Goal: Information Seeking & Learning: Learn about a topic

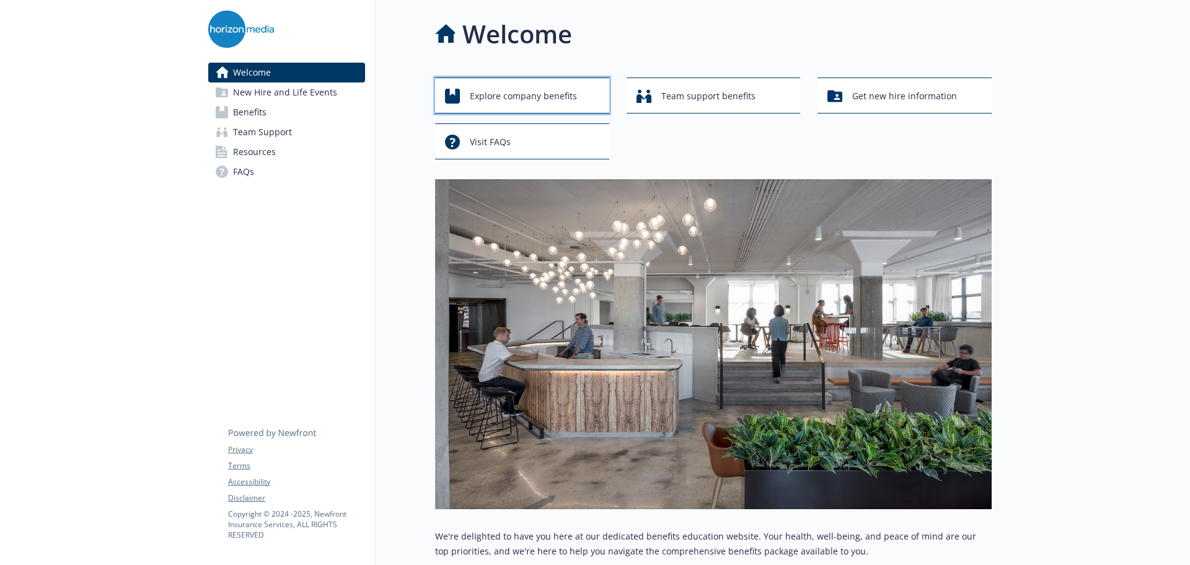
click at [487, 90] on span "Explore company benefits" at bounding box center [523, 96] width 107 height 24
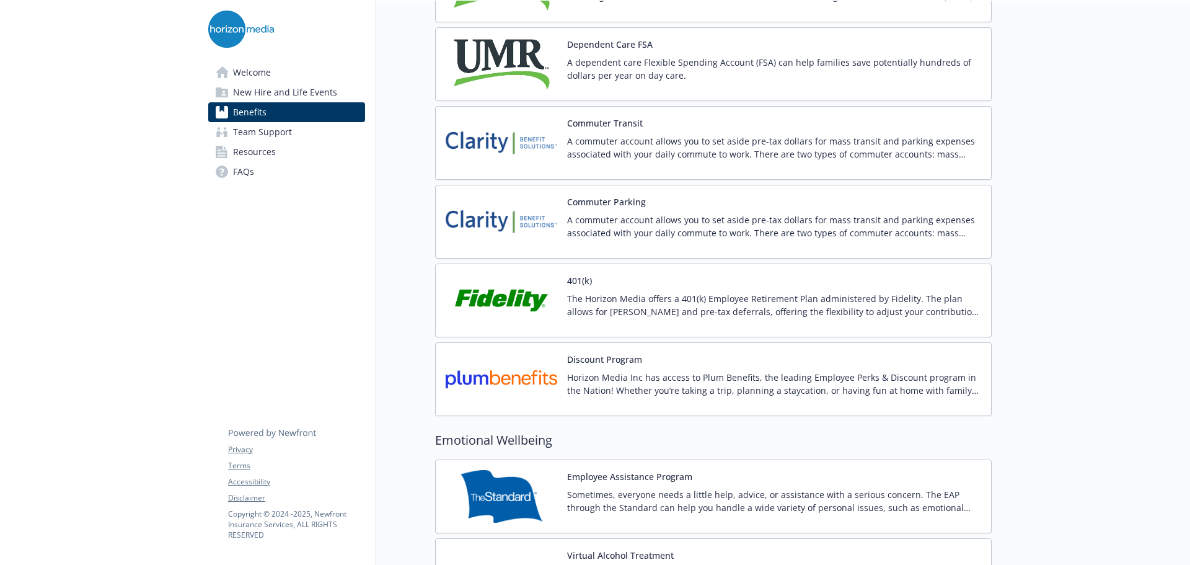
scroll to position [1972, 0]
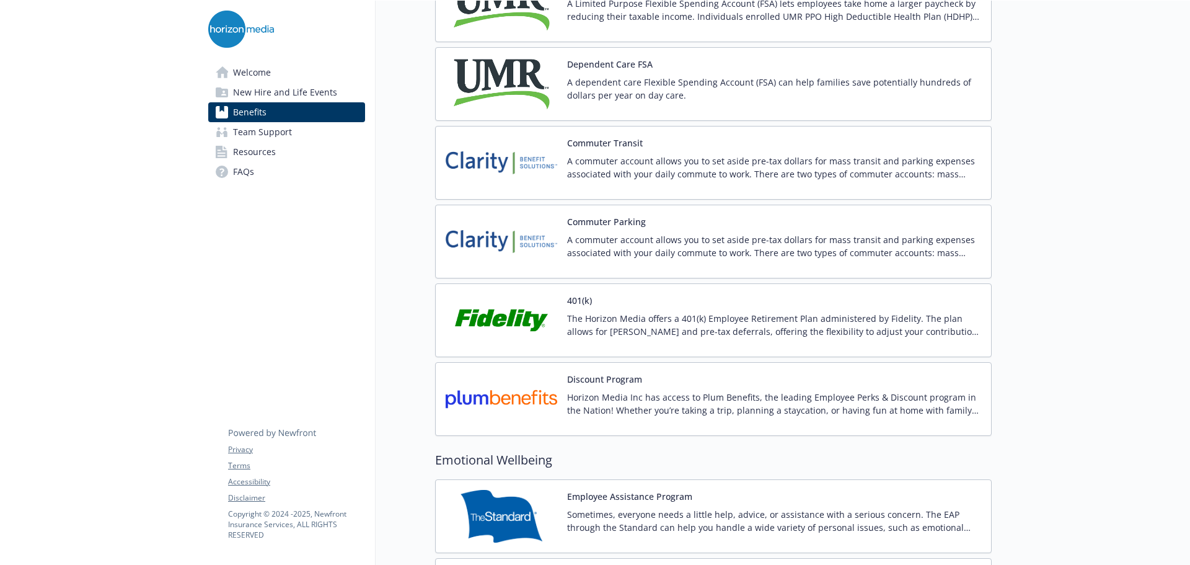
click at [732, 320] on p "The Horizon Media offers a 401(k) Employee Retirement Plan administered by Fide…" at bounding box center [774, 325] width 414 height 26
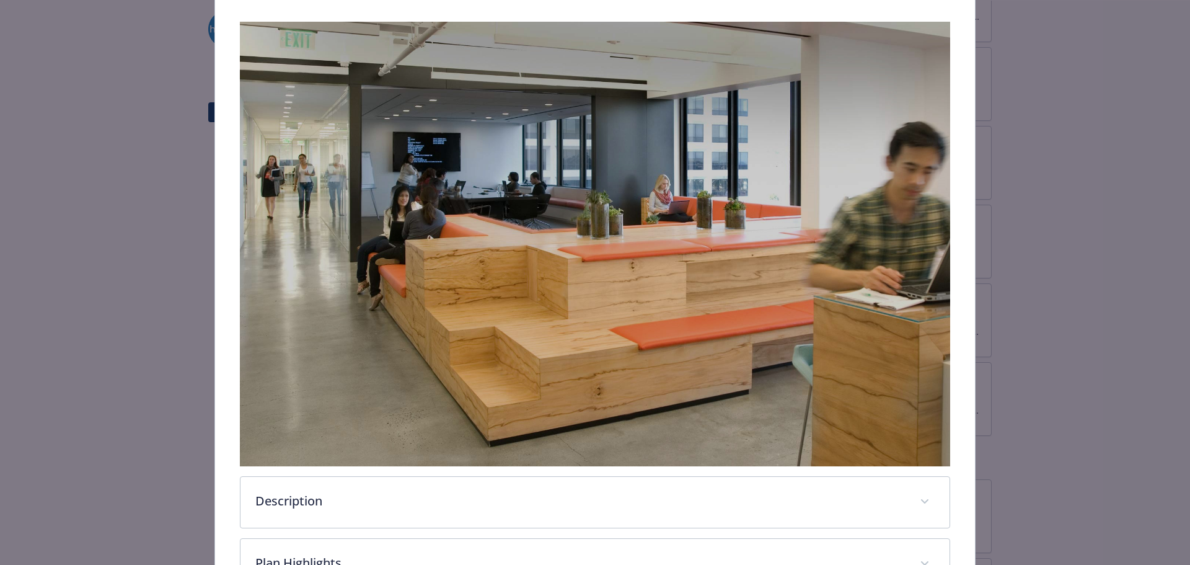
scroll to position [341, 0]
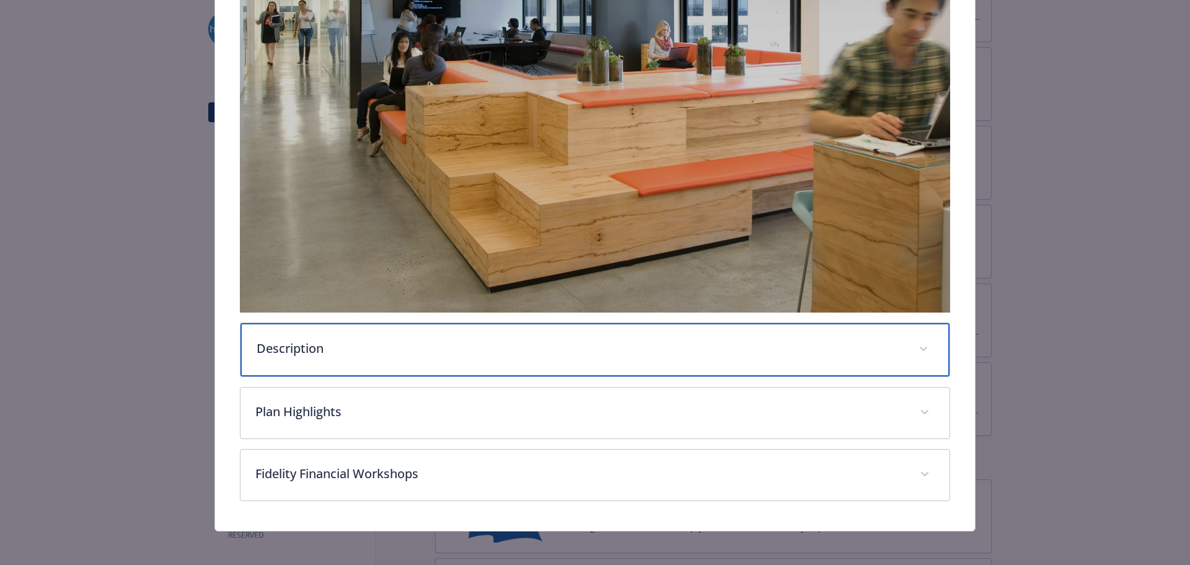
click at [473, 358] on div "Description" at bounding box center [594, 349] width 709 height 53
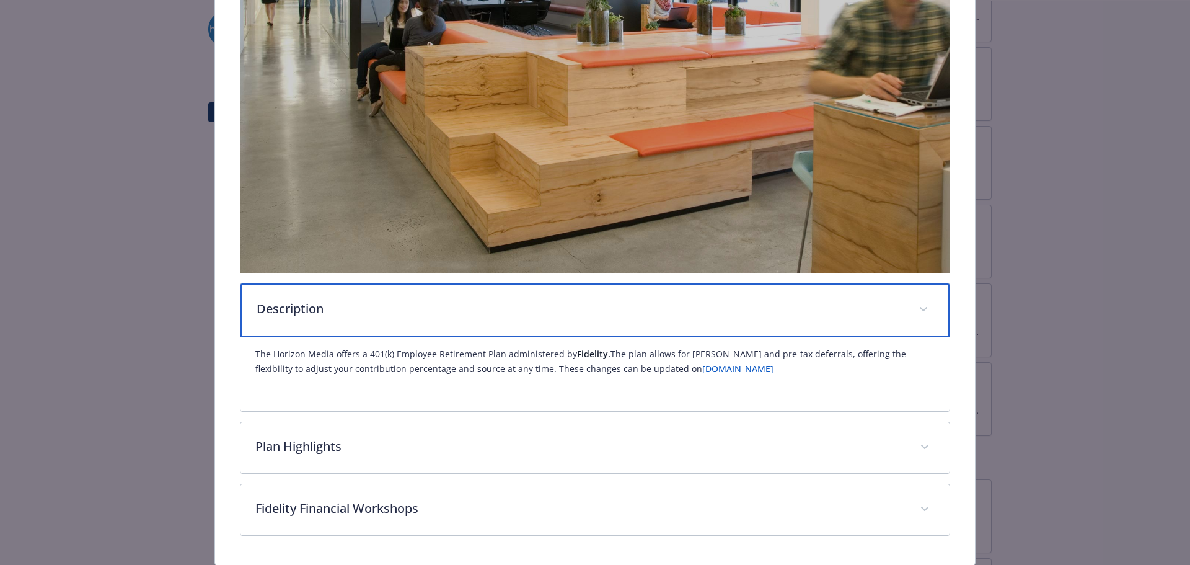
scroll to position [418, 0]
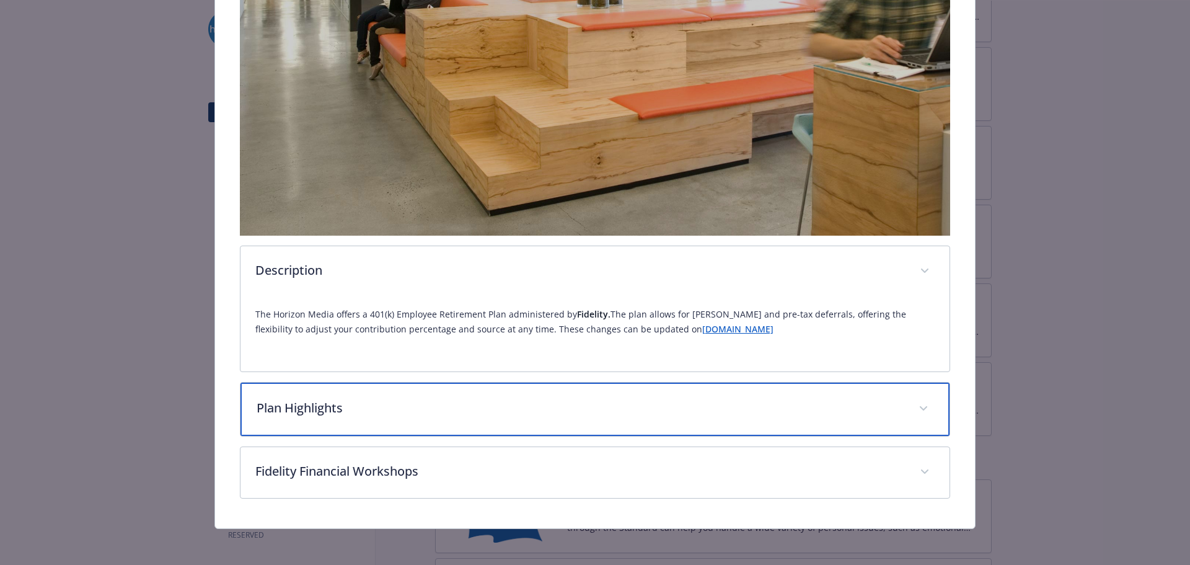
click at [604, 390] on div "Plan Highlights" at bounding box center [594, 408] width 709 height 53
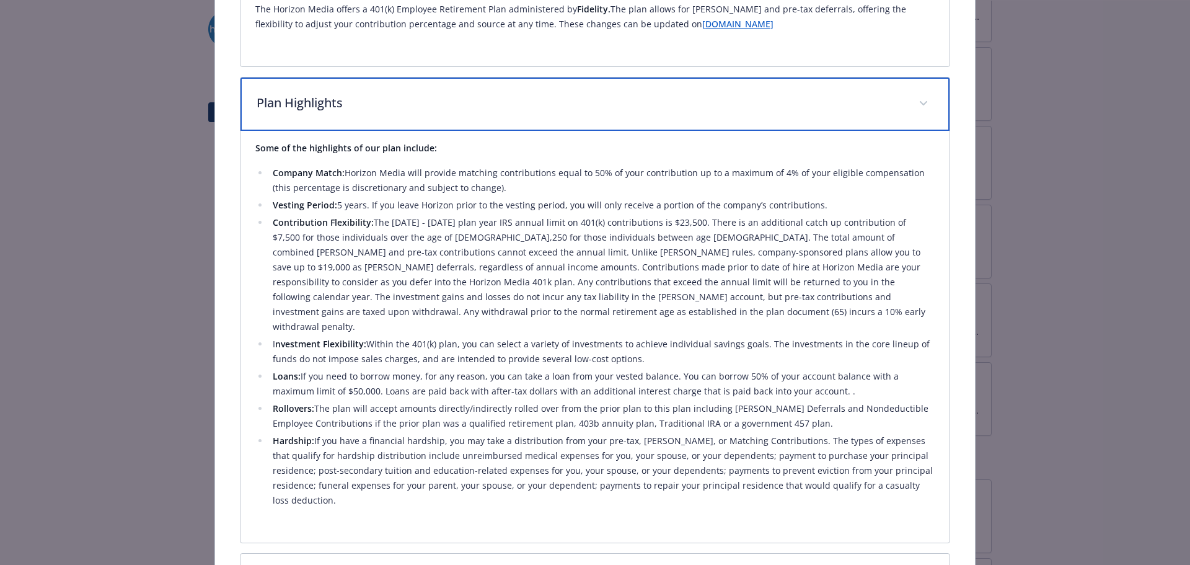
scroll to position [727, 0]
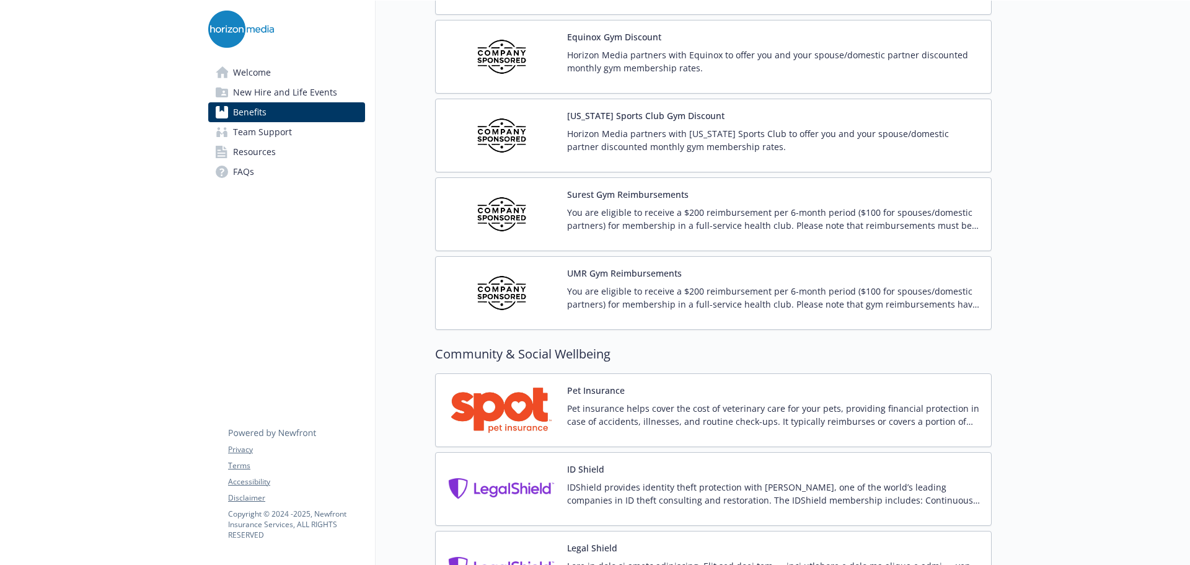
scroll to position [2025, 0]
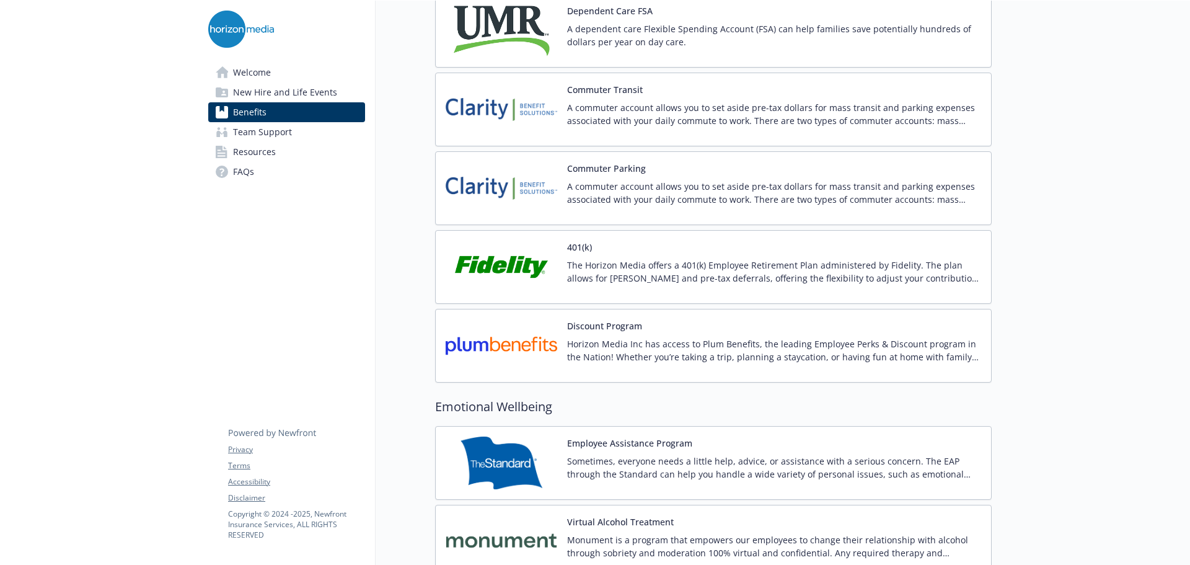
click at [700, 268] on p "The Horizon Media offers a 401(k) Employee Retirement Plan administered by Fide…" at bounding box center [774, 271] width 414 height 26
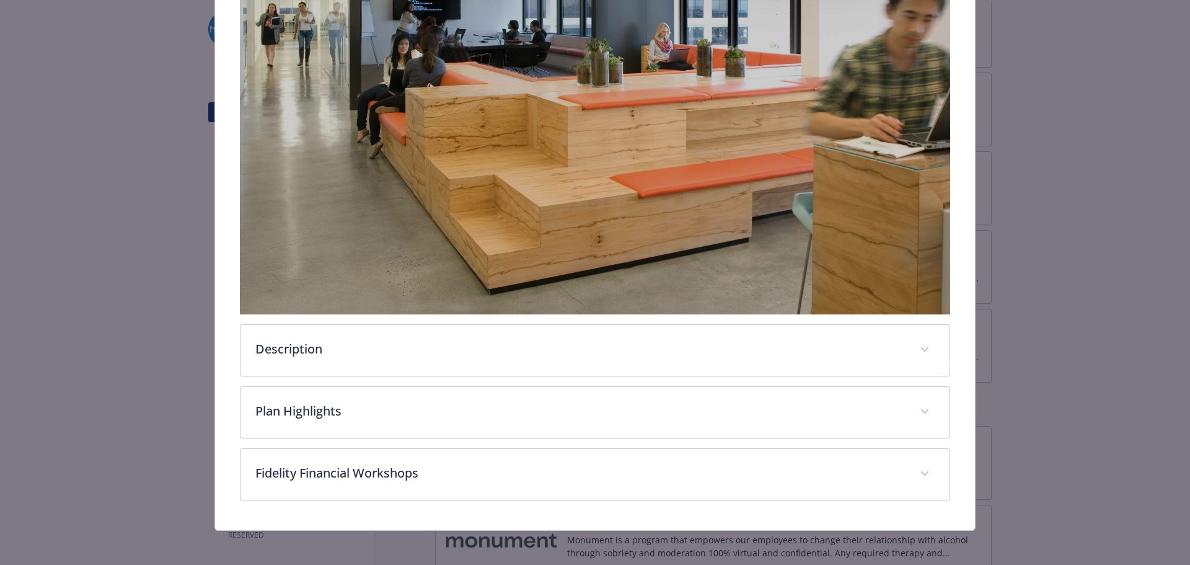
scroll to position [341, 0]
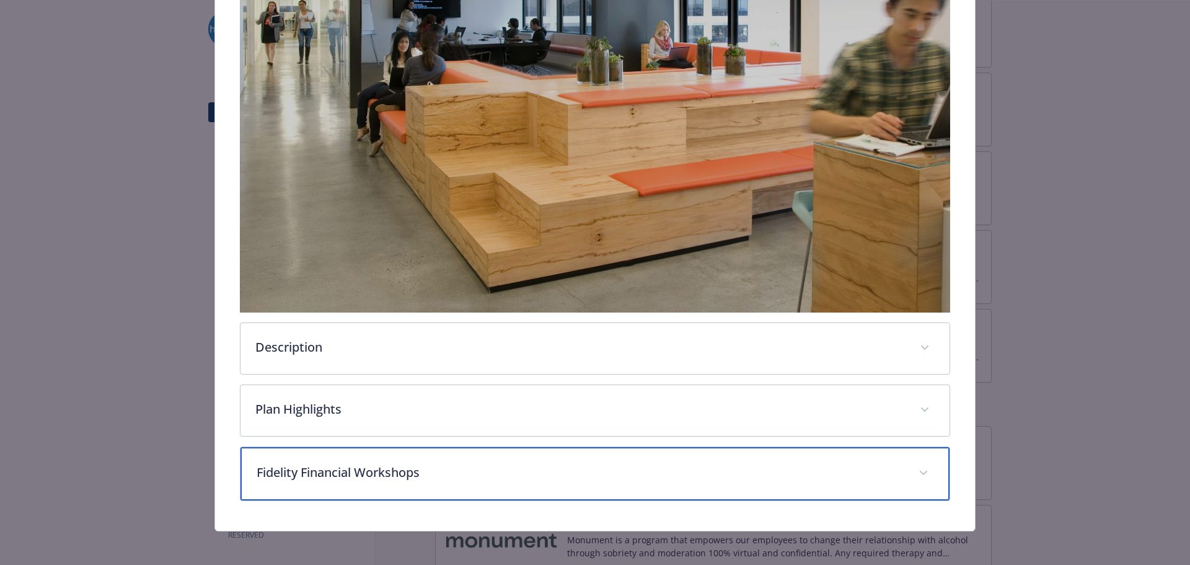
click at [413, 481] on div "Fidelity Financial Workshops" at bounding box center [594, 473] width 709 height 53
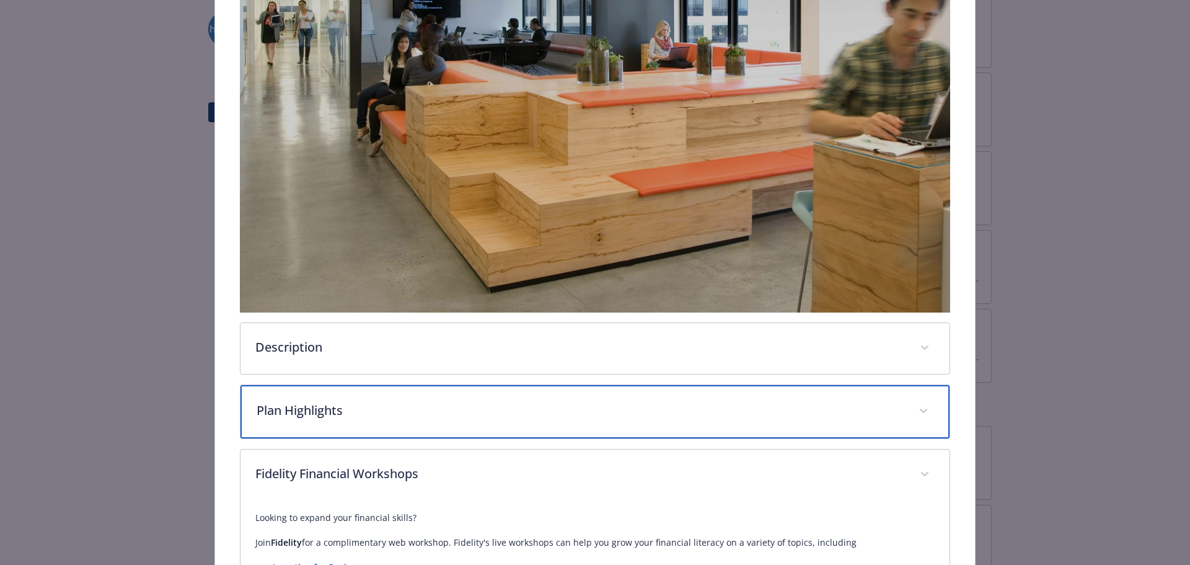
click at [465, 409] on p "Plan Highlights" at bounding box center [581, 410] width 648 height 19
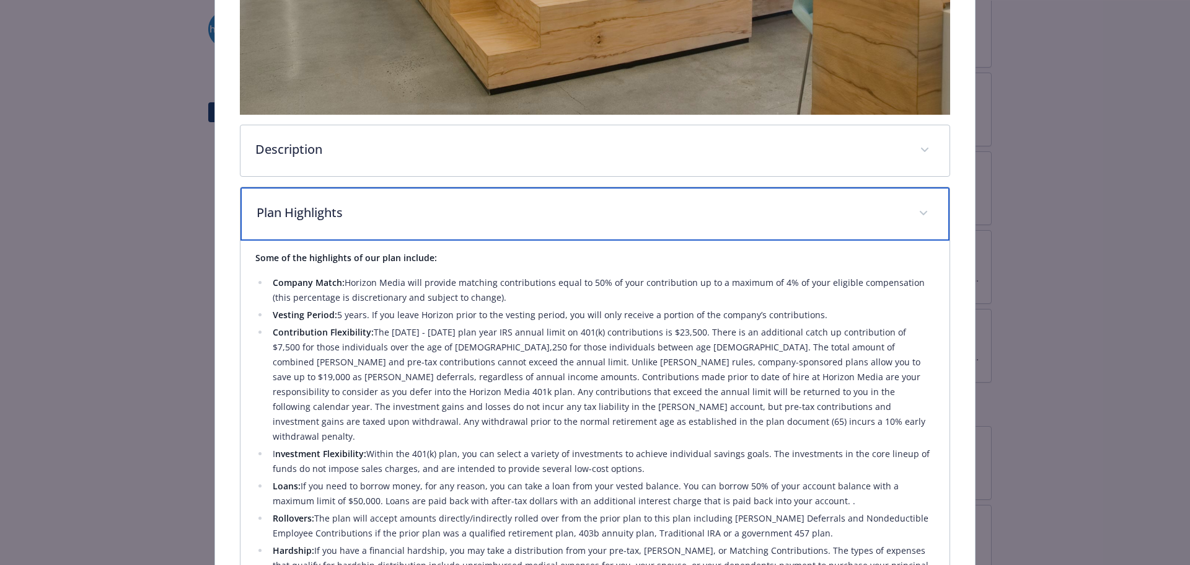
scroll to position [713, 0]
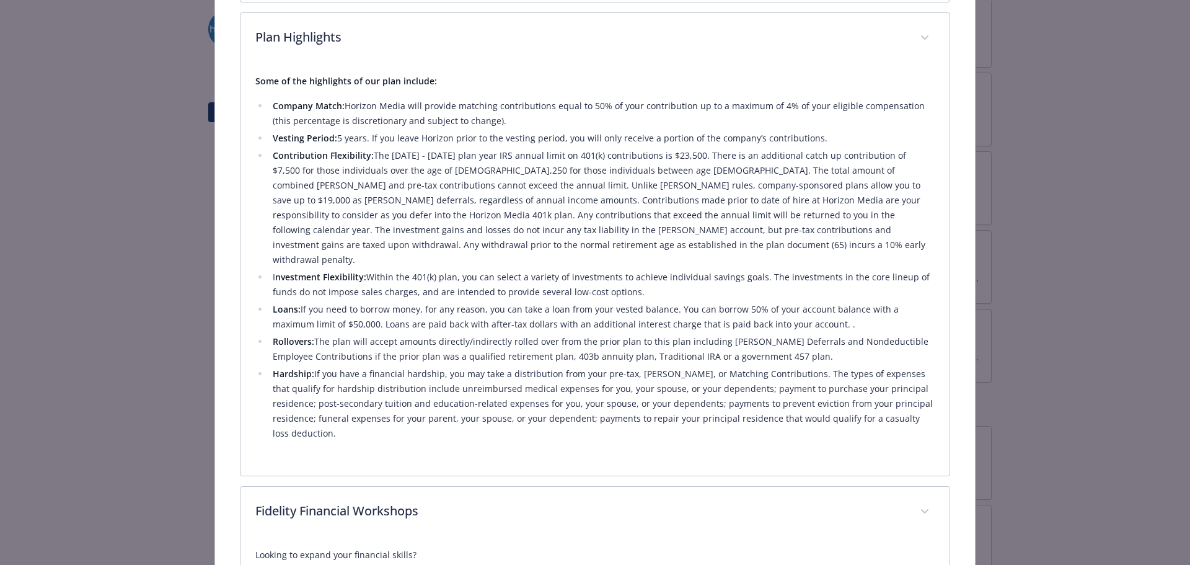
click at [680, 305] on li "Loans: If you need to borrow money, for any reason, you can take a loan from yo…" at bounding box center [602, 317] width 666 height 30
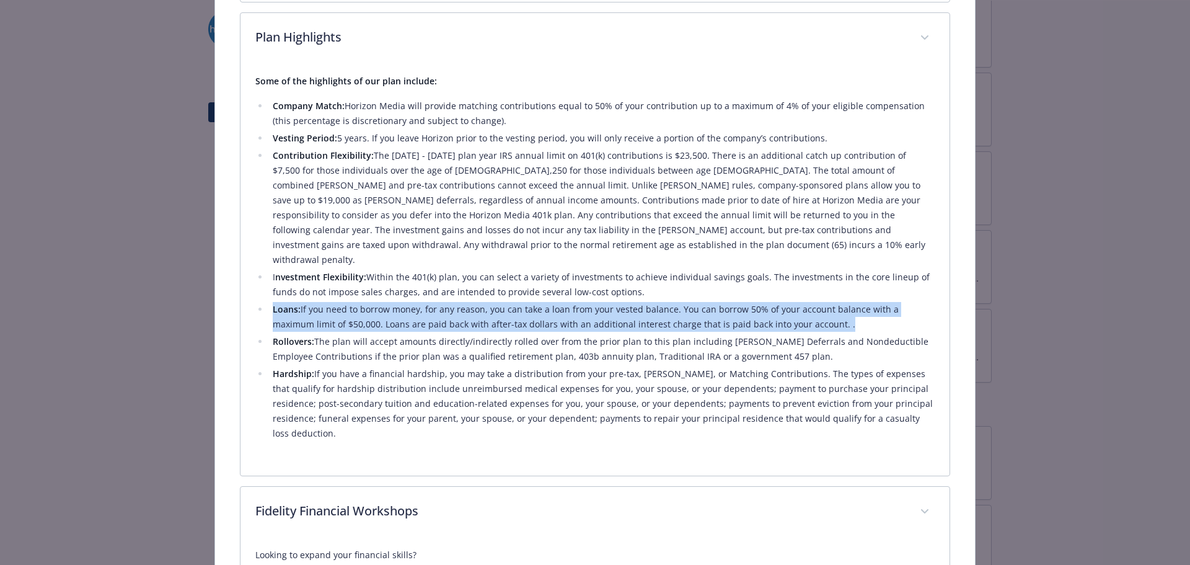
click at [680, 305] on li "Loans: If you need to borrow money, for any reason, you can take a loan from yo…" at bounding box center [602, 317] width 666 height 30
click at [755, 304] on li "Loans: If you need to borrow money, for any reason, you can take a loan from yo…" at bounding box center [602, 317] width 666 height 30
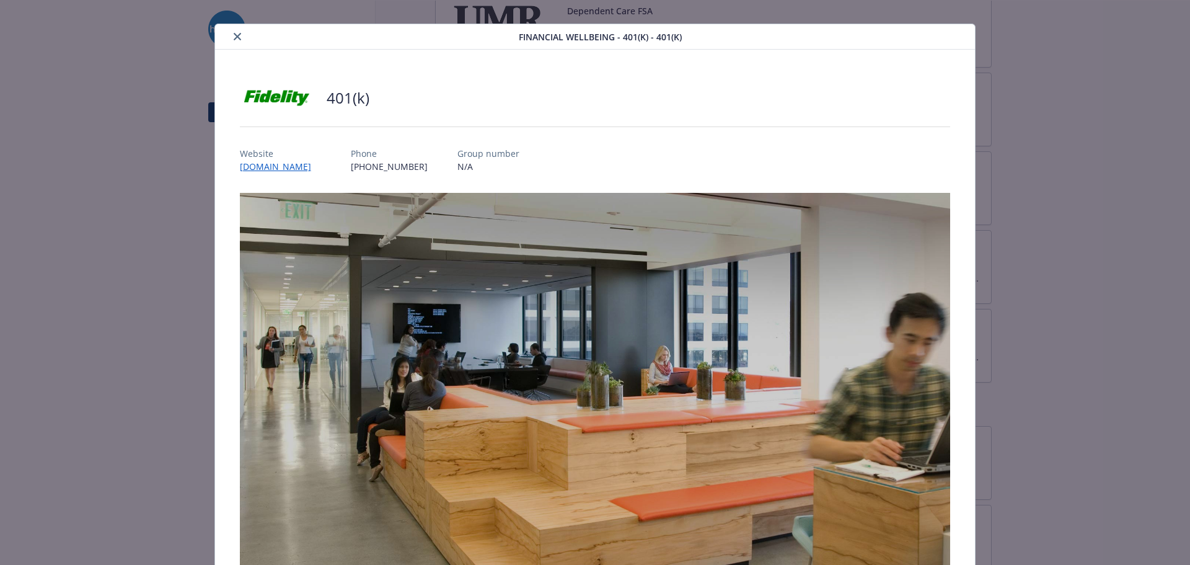
scroll to position [0, 0]
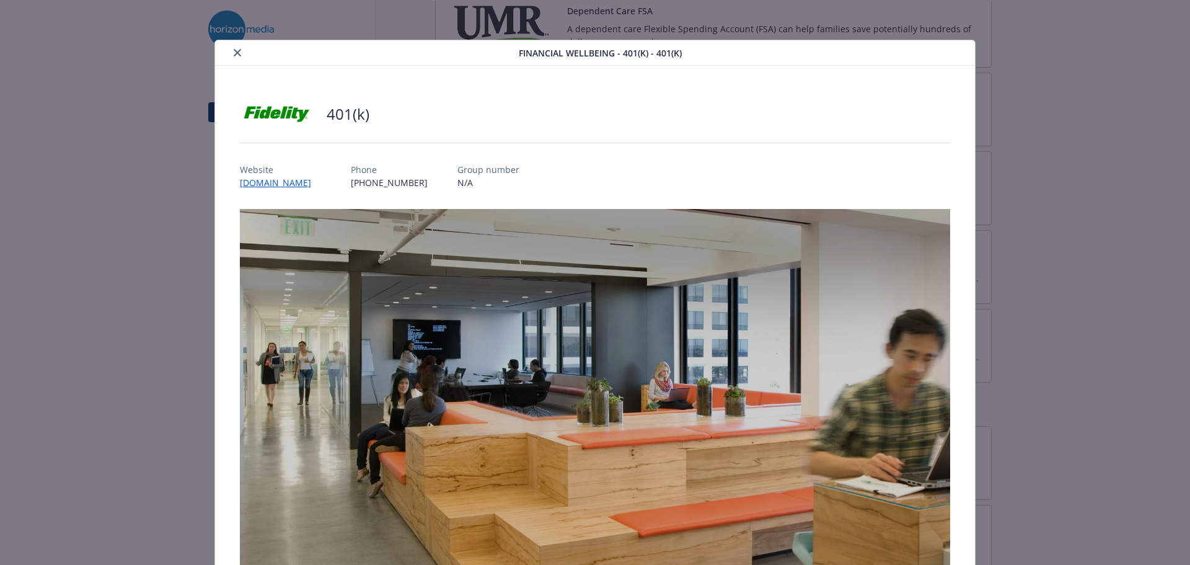
click at [1177, 327] on div "Financial Wellbeing - 401(k) - 401(k) 401(k) Website [DOMAIN_NAME] Phone [PHONE…" at bounding box center [595, 282] width 1190 height 565
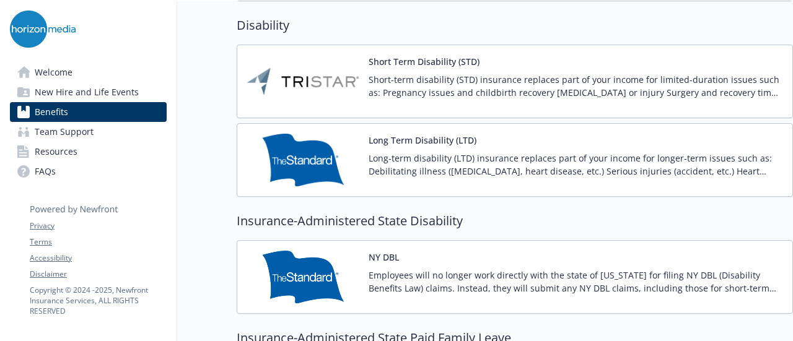
scroll to position [1034, 0]
